Goal: Obtain resource: Download file/media

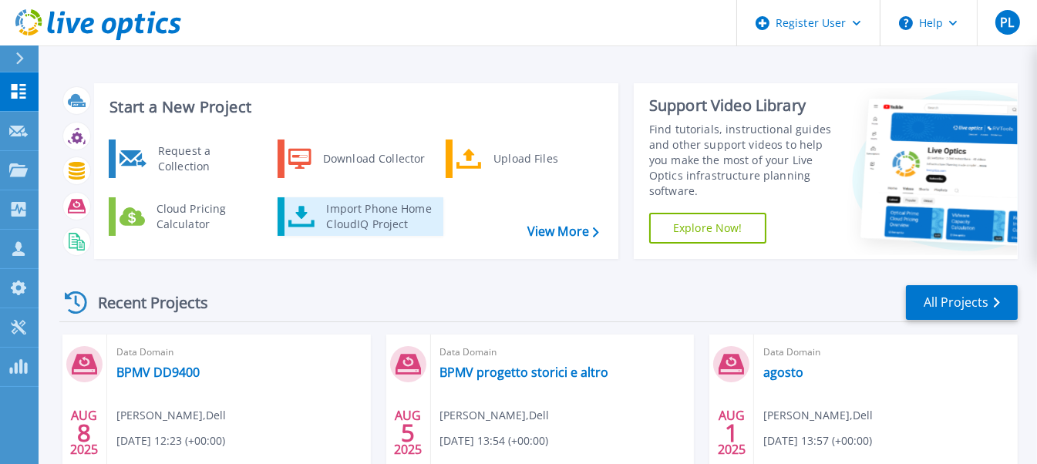
click at [349, 224] on div "Import Phone Home CloudIQ Project" at bounding box center [378, 216] width 120 height 31
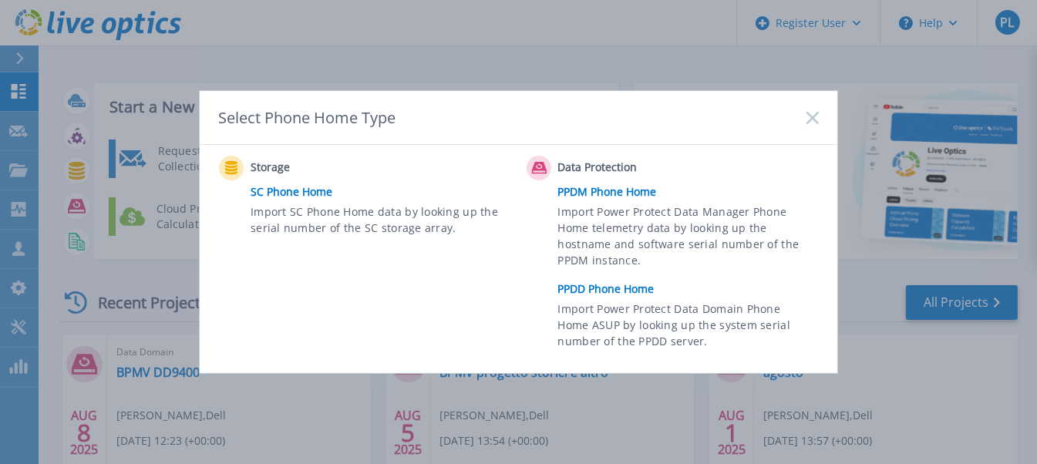
click at [599, 289] on link "PPDD Phone Home" at bounding box center [692, 289] width 268 height 23
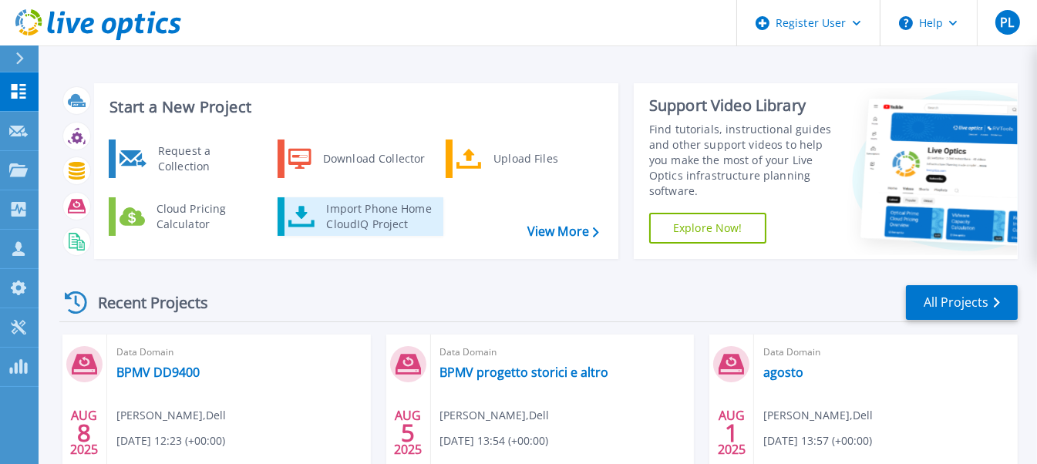
scroll to position [76, 0]
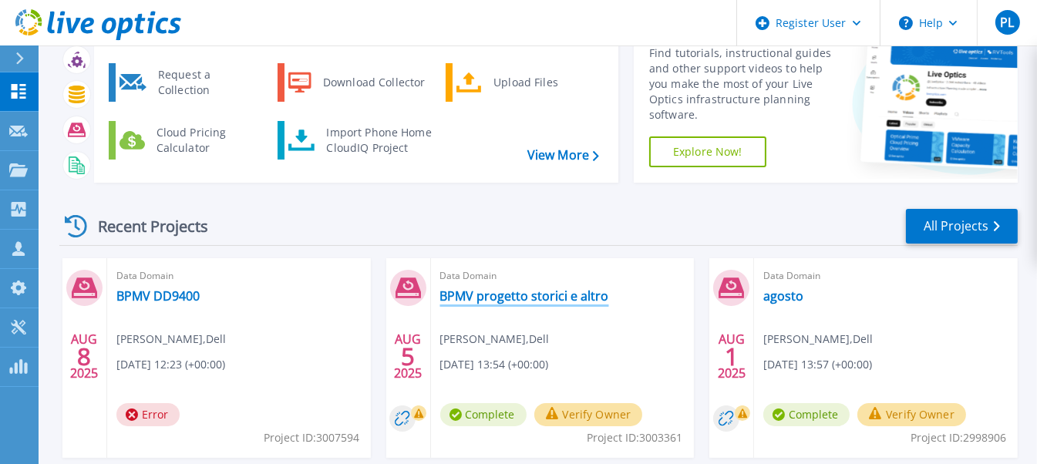
click at [509, 295] on link "BPMV progetto storici e altro" at bounding box center [524, 295] width 169 height 15
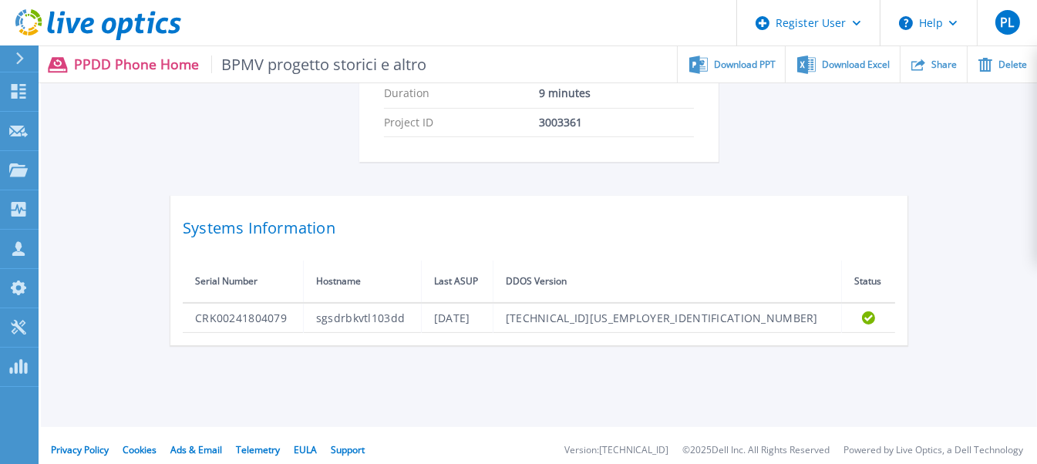
scroll to position [479, 0]
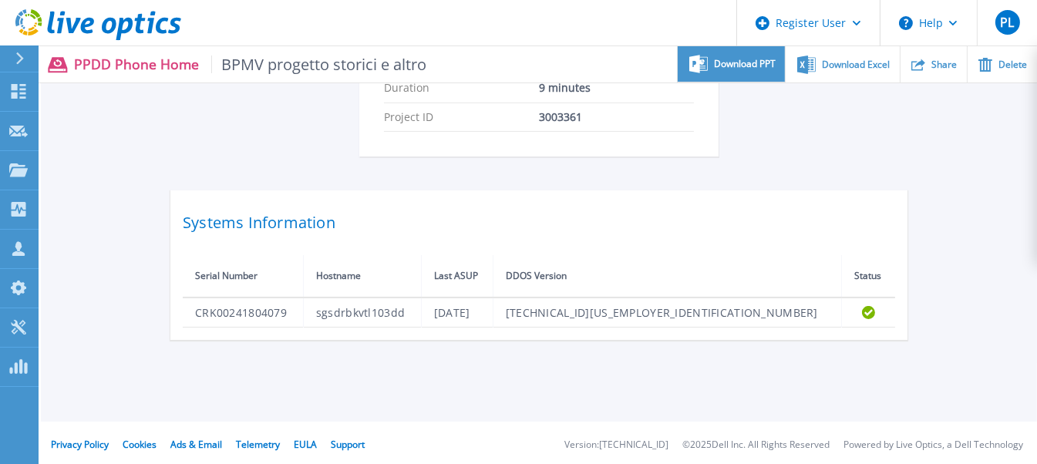
click at [742, 62] on span "Download PPT" at bounding box center [745, 63] width 62 height 9
